Goal: Task Accomplishment & Management: Complete application form

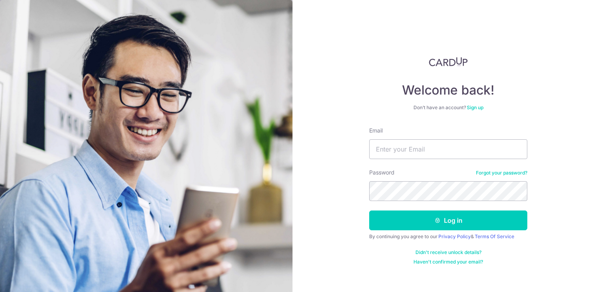
click at [416, 150] on input "Email" at bounding box center [448, 149] width 158 height 20
type input "[PERSON_NAME][EMAIL_ADDRESS][DOMAIN_NAME]"
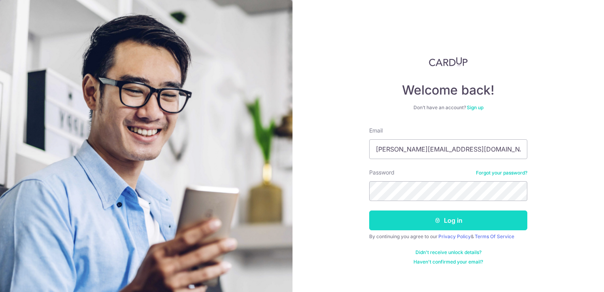
click at [406, 219] on button "Log in" at bounding box center [448, 220] width 158 height 20
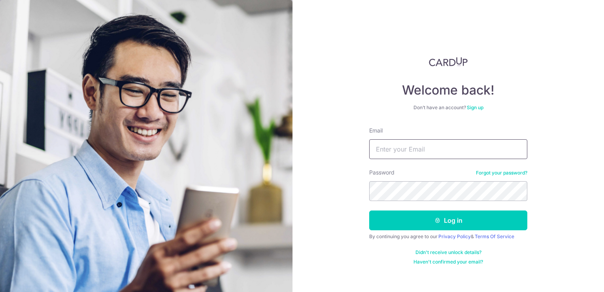
click at [391, 154] on input "Email" at bounding box center [448, 149] width 158 height 20
type input "[PERSON_NAME][EMAIL_ADDRESS][DOMAIN_NAME]"
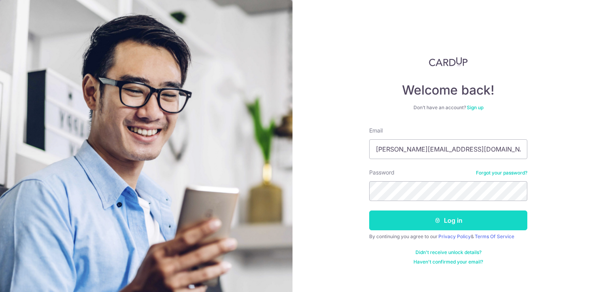
click at [410, 213] on button "Log in" at bounding box center [448, 220] width 158 height 20
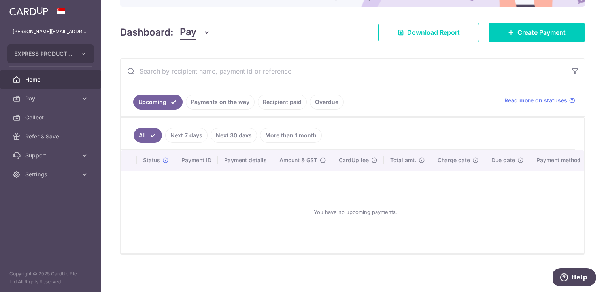
scroll to position [38, 0]
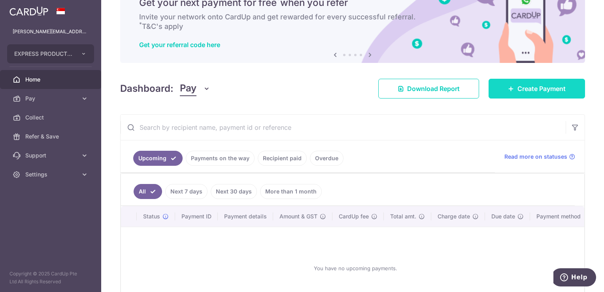
click at [529, 91] on span "Create Payment" at bounding box center [542, 88] width 48 height 9
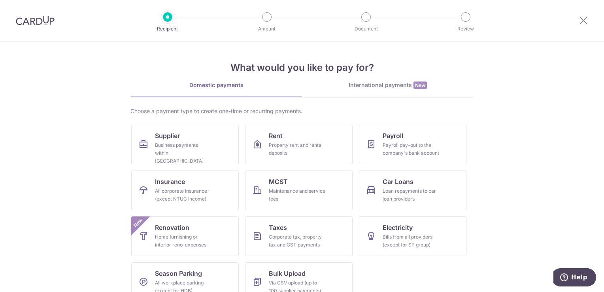
click at [384, 85] on div "International payments New" at bounding box center [388, 85] width 172 height 8
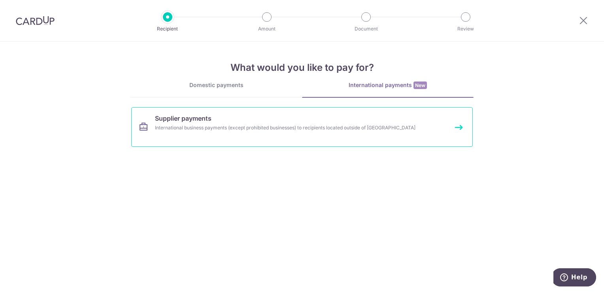
click at [336, 112] on link "Supplier payments International business payments (except prohibited businesses…" at bounding box center [302, 127] width 342 height 40
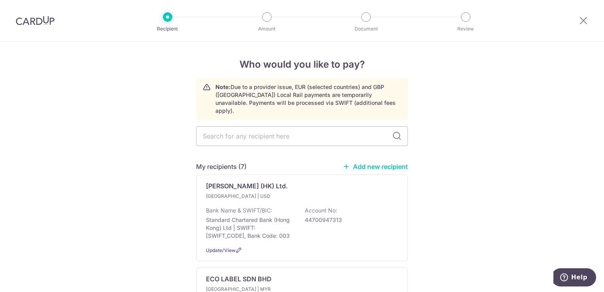
scroll to position [83, 0]
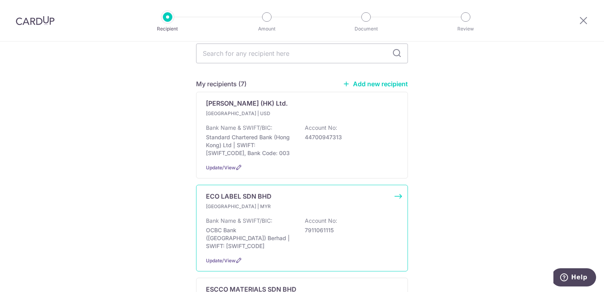
click at [284, 217] on div "Bank Name & SWIFT/BIC: OCBC Bank (Malaysia) Berhad | SWIFT: OCBCMYKLXXX Account…" at bounding box center [302, 233] width 192 height 33
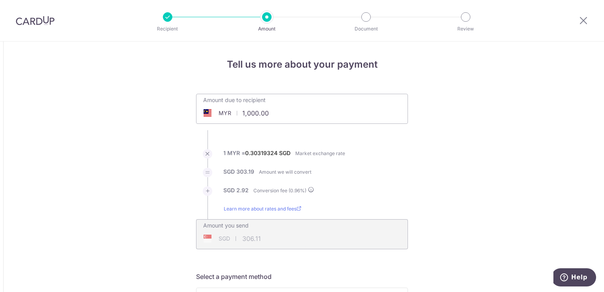
drag, startPoint x: 0, startPoint y: 0, endPoint x: 239, endPoint y: 112, distance: 263.6
click at [239, 112] on input "1,000.00" at bounding box center [258, 113] width 122 height 18
type input "22,804.00"
type input "6,980.48"
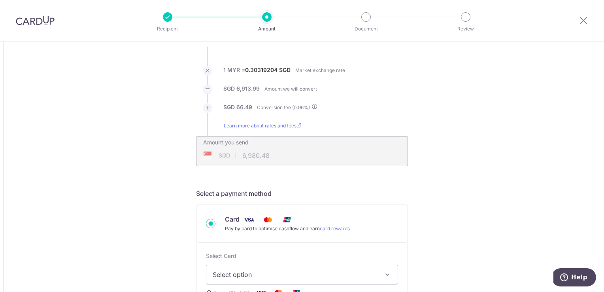
scroll to position [127, 0]
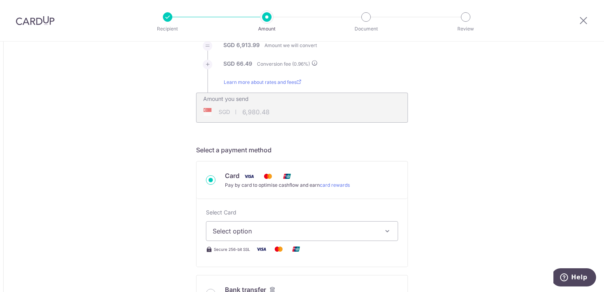
click at [354, 230] on span "Select option" at bounding box center [295, 230] width 164 height 9
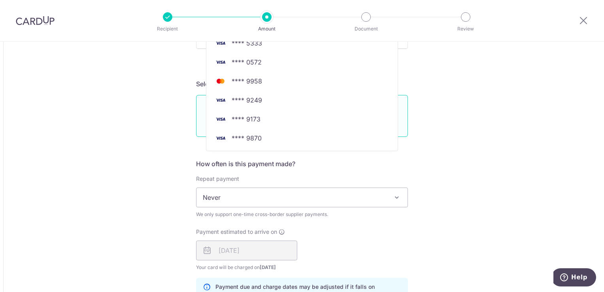
scroll to position [337, 0]
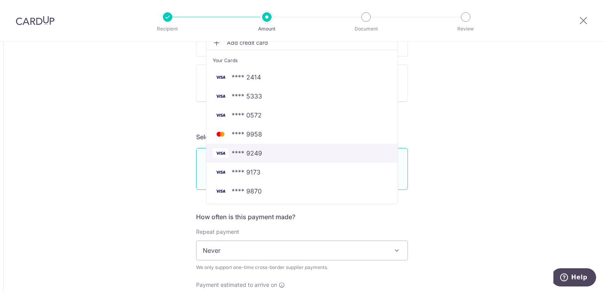
click at [273, 150] on span "**** 9249" at bounding box center [302, 152] width 179 height 9
type input "22,804.00"
type input "6,980.19"
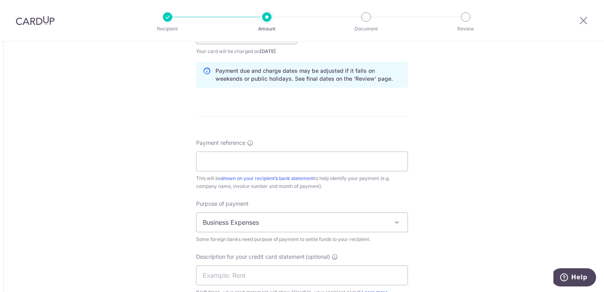
scroll to position [697, 0]
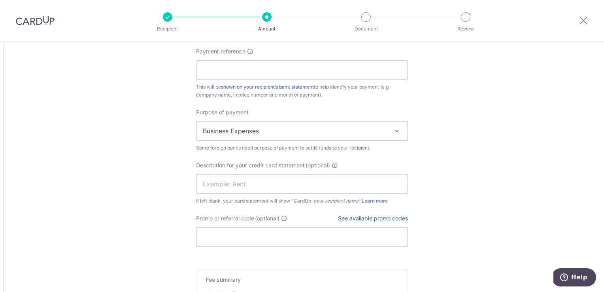
click at [395, 215] on link "See available promo codes" at bounding box center [373, 218] width 70 height 7
click at [259, 240] on input "Promo or referral code (optional)" at bounding box center [302, 237] width 212 height 20
paste input "BOFF185"
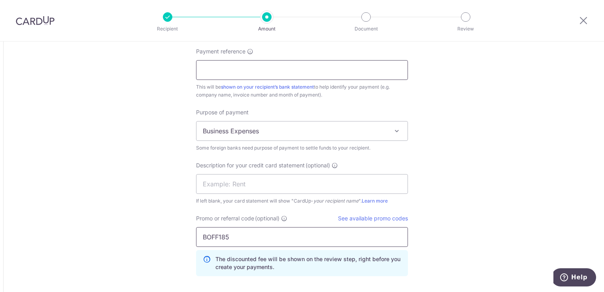
type input "BOFF185"
click at [262, 75] on input "Payment reference" at bounding box center [302, 70] width 212 height 20
type input "IN000161203"
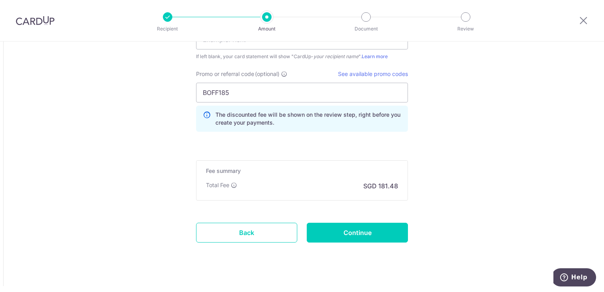
scroll to position [849, 0]
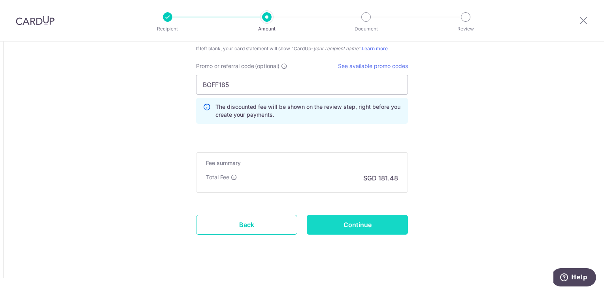
click at [371, 232] on input "Continue" at bounding box center [357, 225] width 101 height 20
type input "Create Schedule"
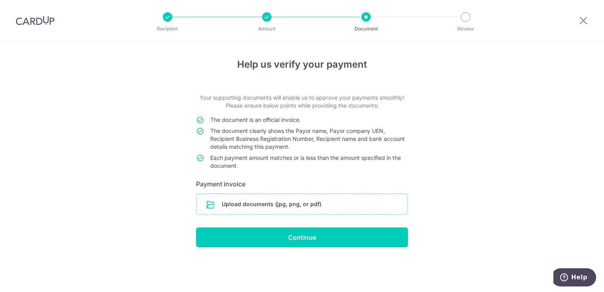
click at [244, 195] on input "file" at bounding box center [302, 204] width 211 height 21
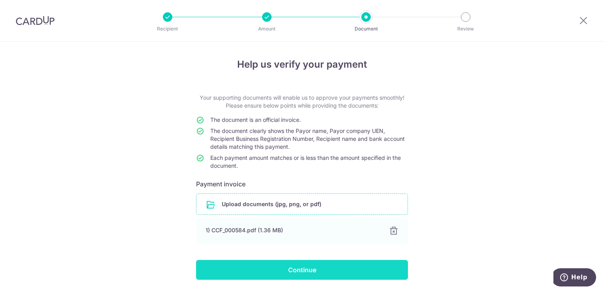
click at [293, 273] on input "Continue" at bounding box center [302, 270] width 212 height 20
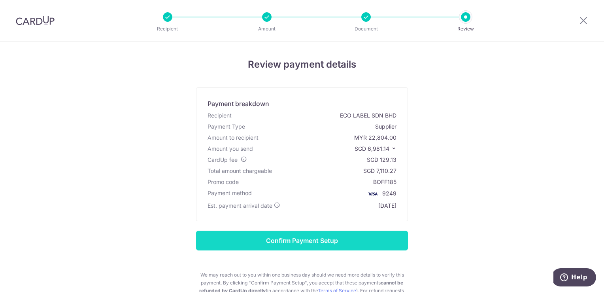
click at [341, 240] on input "Confirm Payment Setup" at bounding box center [302, 241] width 212 height 20
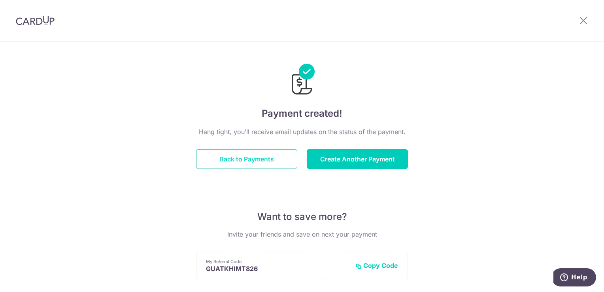
click at [260, 165] on button "Back to Payments" at bounding box center [246, 159] width 101 height 20
